Goal: Navigation & Orientation: Find specific page/section

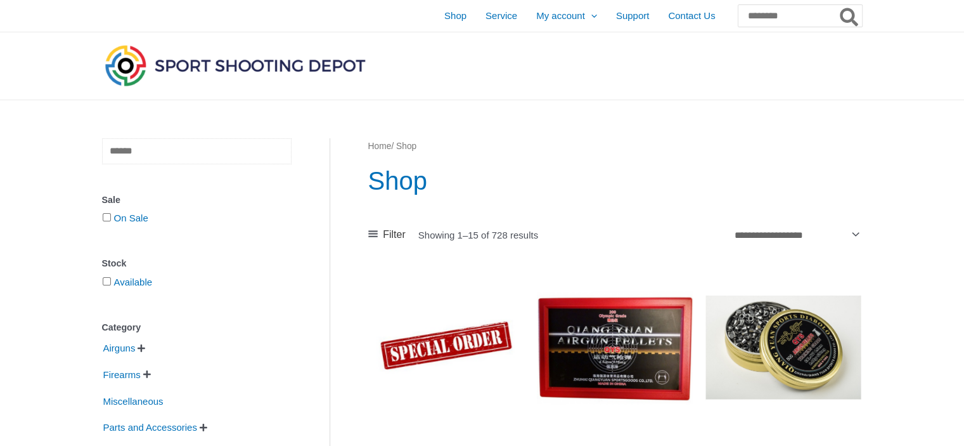
click at [196, 152] on input "text" at bounding box center [197, 151] width 190 height 26
type input "********"
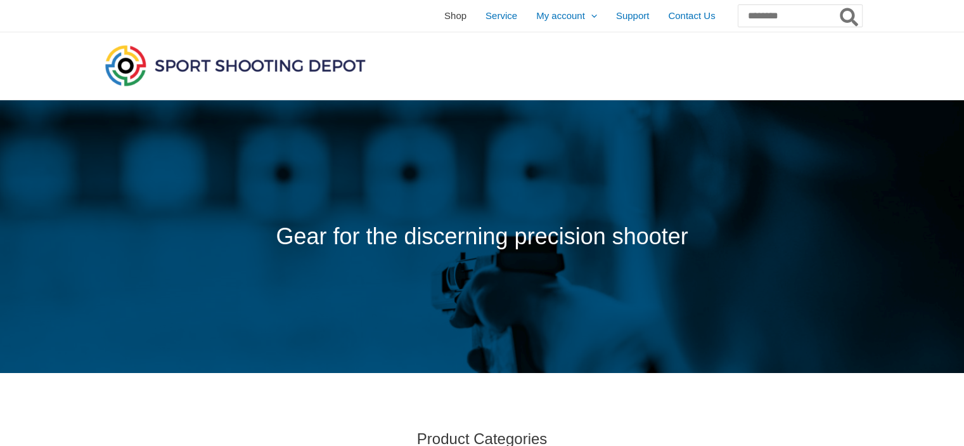
click at [444, 15] on span "Shop" at bounding box center [455, 16] width 22 height 32
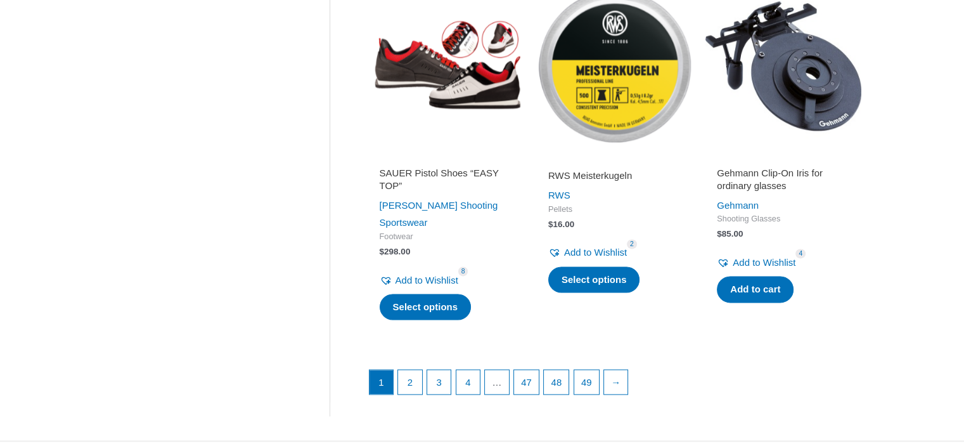
scroll to position [1692, 0]
